Goal: Navigation & Orientation: Find specific page/section

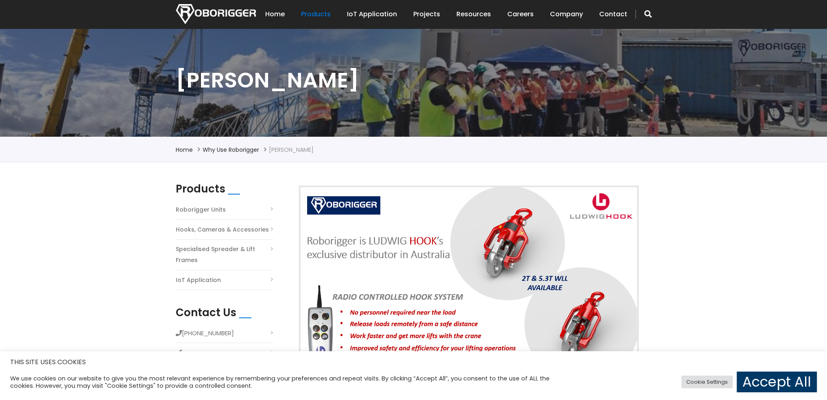
scroll to position [81, 0]
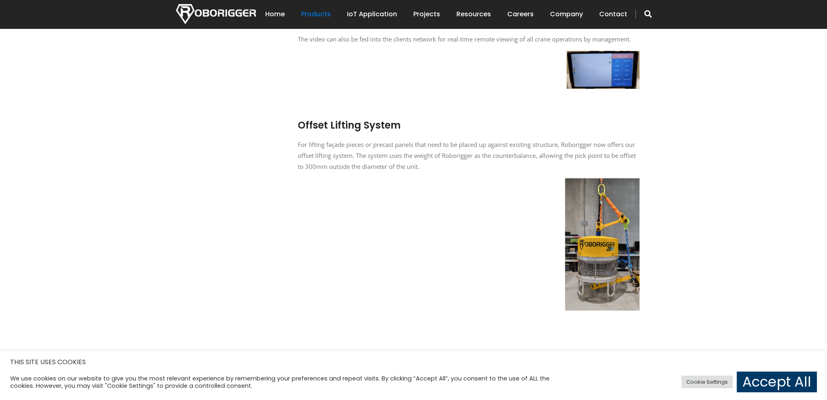
scroll to position [377, 0]
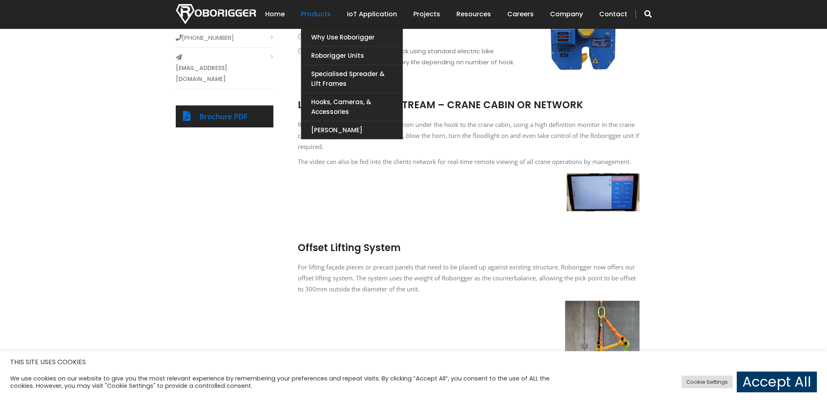
click at [326, 14] on link "Products" at bounding box center [316, 14] width 30 height 25
click at [361, 104] on link "Hooks, Cameras, & Accessories" at bounding box center [352, 107] width 102 height 28
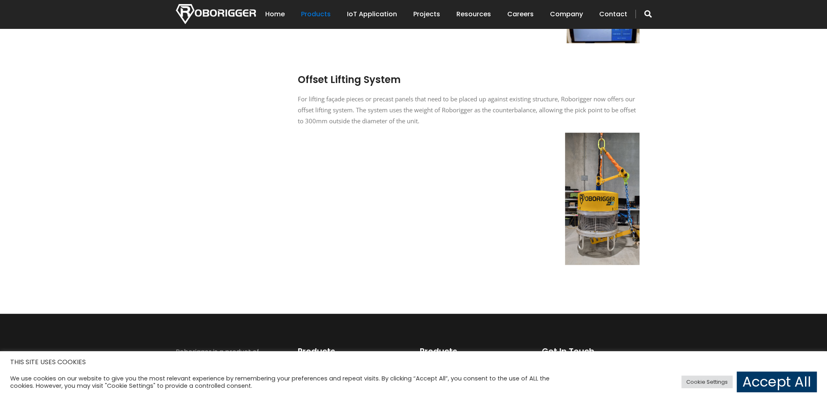
scroll to position [662, 0]
